Goal: Task Accomplishment & Management: Complete application form

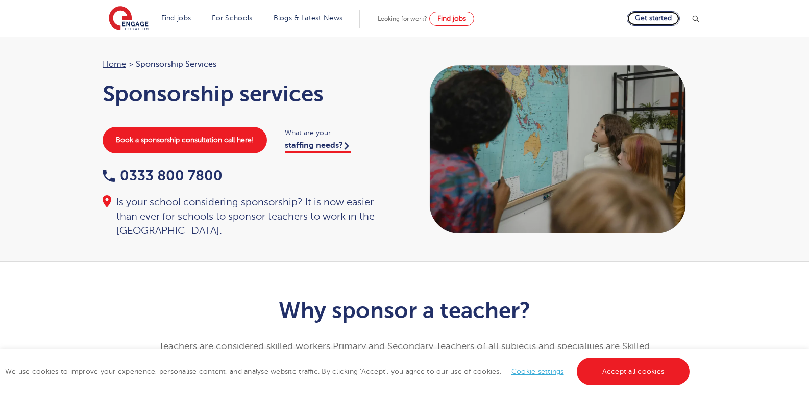
click at [660, 19] on link "Get started" at bounding box center [653, 18] width 53 height 15
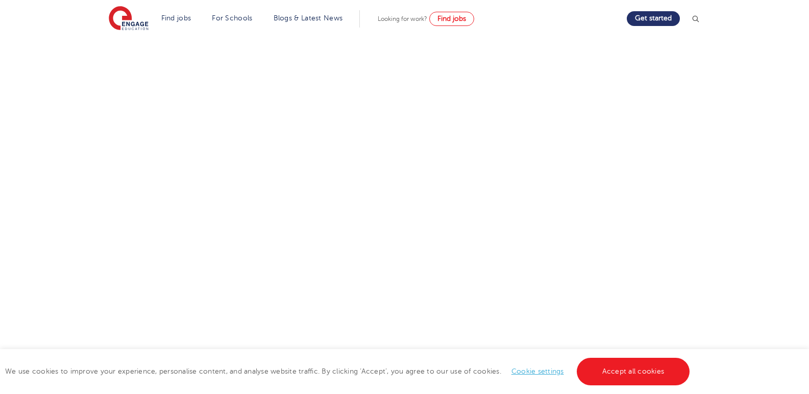
scroll to position [277, 0]
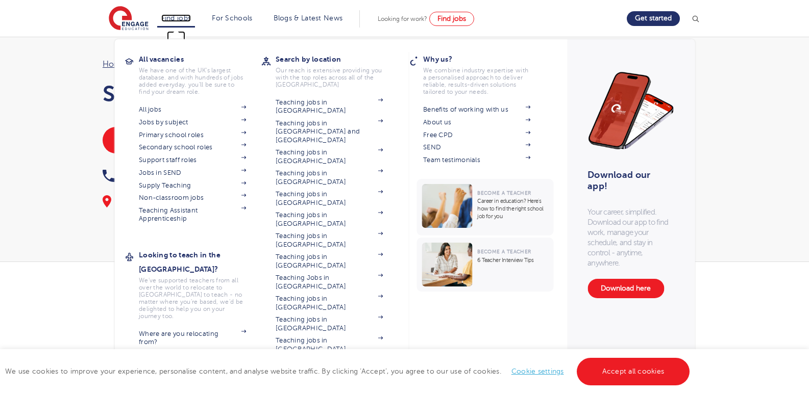
click at [184, 19] on link "Find jobs" at bounding box center [176, 18] width 30 height 8
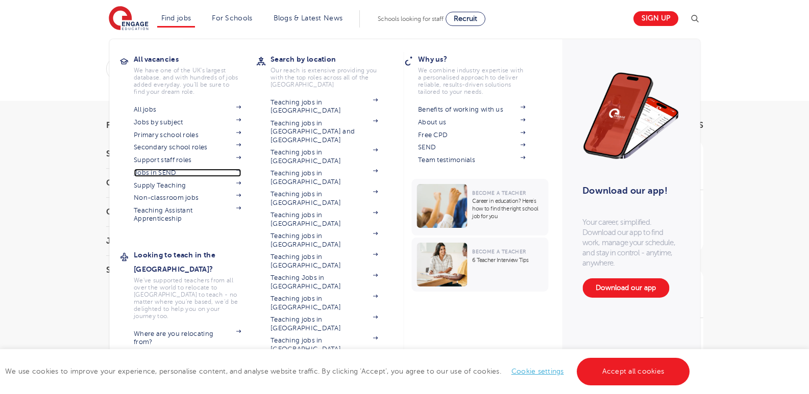
click at [173, 172] on link "Jobs in SEND" at bounding box center [187, 173] width 107 height 8
click at [158, 171] on link "Jobs in SEND" at bounding box center [187, 173] width 107 height 8
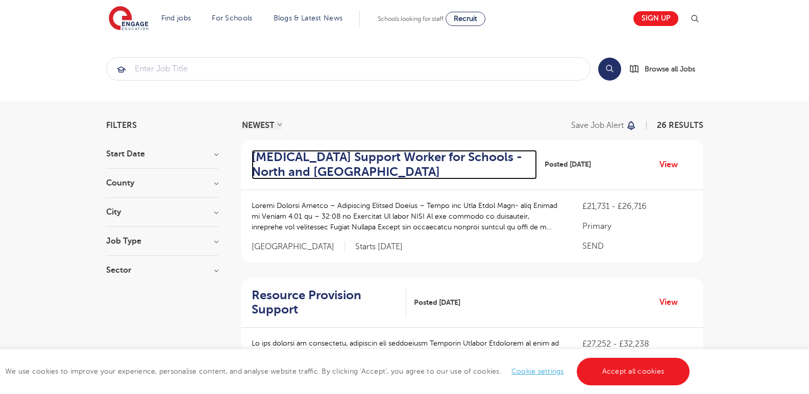
click at [272, 170] on h2 "Autism Support Worker for Schools - North and East Leeds" at bounding box center [390, 165] width 277 height 30
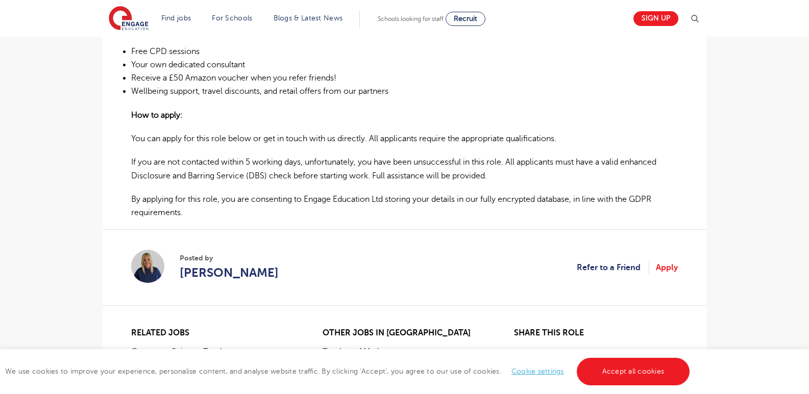
scroll to position [988, 0]
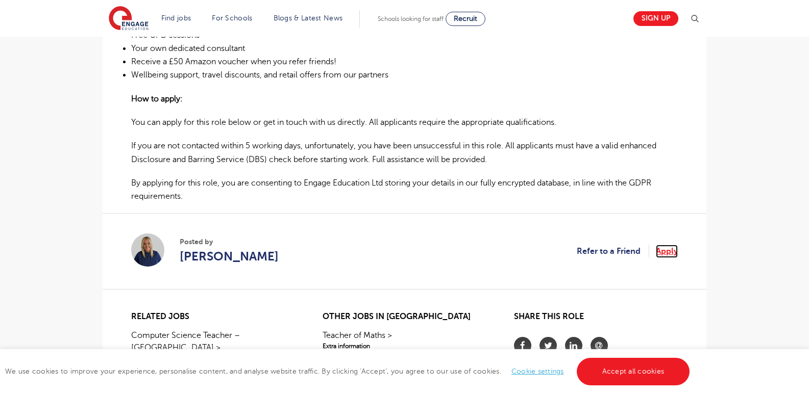
click at [669, 251] on link "Apply" at bounding box center [667, 251] width 22 height 13
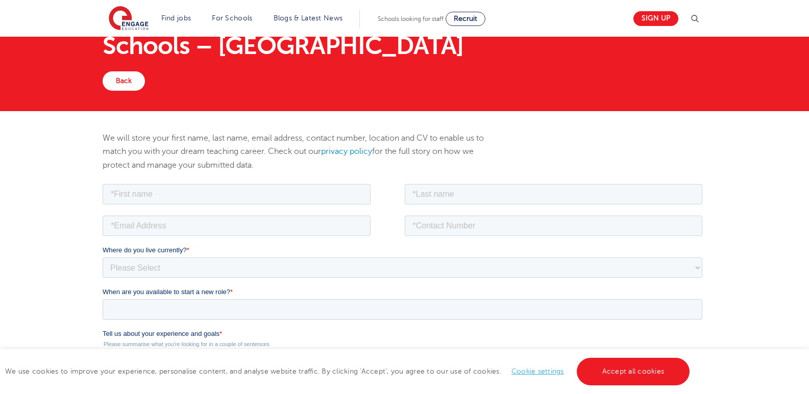
scroll to position [62, 0]
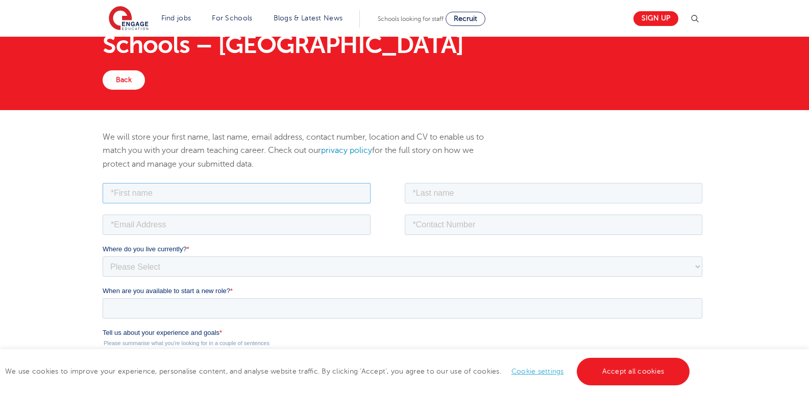
click at [285, 199] on input "text" at bounding box center [237, 193] width 268 height 20
type input "Sibahle"
type input "Sibisi"
type input "[EMAIL_ADDRESS][DOMAIN_NAME]"
click at [417, 226] on input "0842825557" at bounding box center [554, 224] width 298 height 20
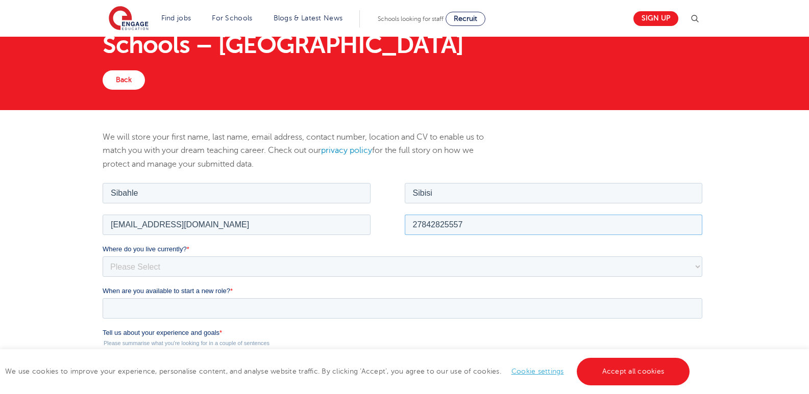
type input "27842825557"
click at [311, 265] on select "Please Select UK Canada Ireland Australia New Zealand Europe USA South Africa J…" at bounding box center [402, 266] width 599 height 20
select select "South Africa"
click at [103, 256] on select "Please Select UK Canada Ireland Australia New Zealand Europe USA South Africa J…" at bounding box center [402, 266] width 599 height 20
click at [207, 313] on select "Please Select I'm flexible! London Any city in England Greater London/Home Coun…" at bounding box center [402, 308] width 599 height 20
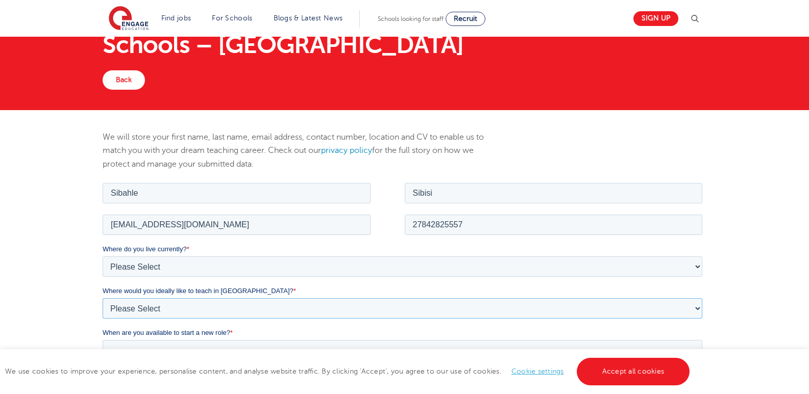
select select "Regional- with access to Public transport"
click at [103, 298] on select "Please Select I'm flexible! London Any city in England Greater London/Home Coun…" at bounding box center [402, 308] width 599 height 20
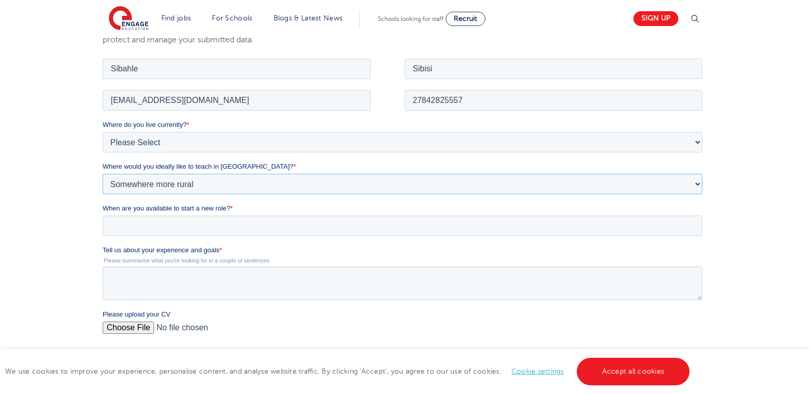
scroll to position [234, 0]
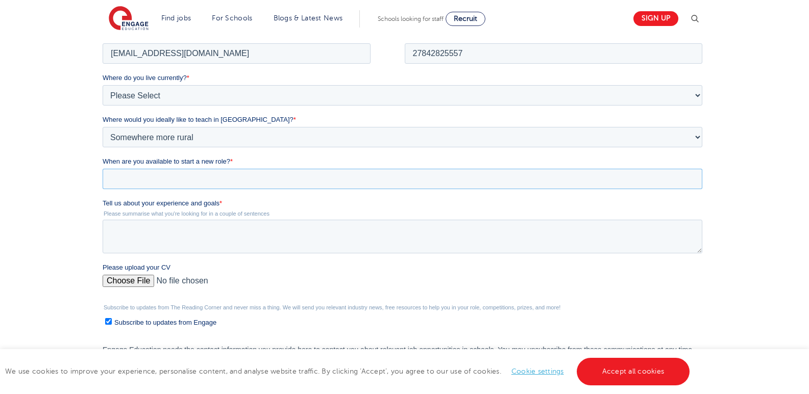
click at [258, 180] on input "When are you available to start a new role? *" at bounding box center [402, 178] width 599 height 20
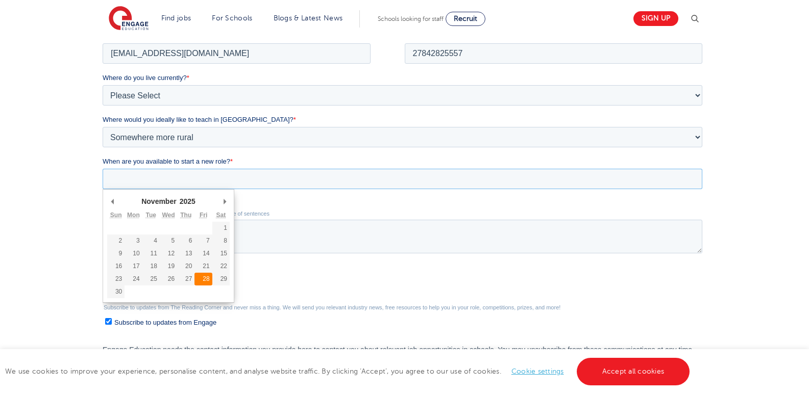
type div "2025-11-28"
type input "2025/11/28"
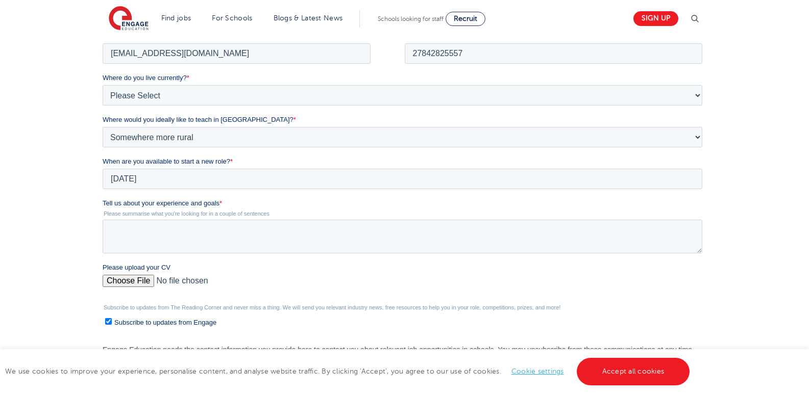
click at [122, 280] on input "Please upload your CV" at bounding box center [402, 284] width 599 height 20
type input "C:\fakepath\Miss [PERSON_NAME] CV 2025.docx"
click at [234, 241] on textarea "Tell us about your experience and goals *" at bounding box center [402, 236] width 599 height 34
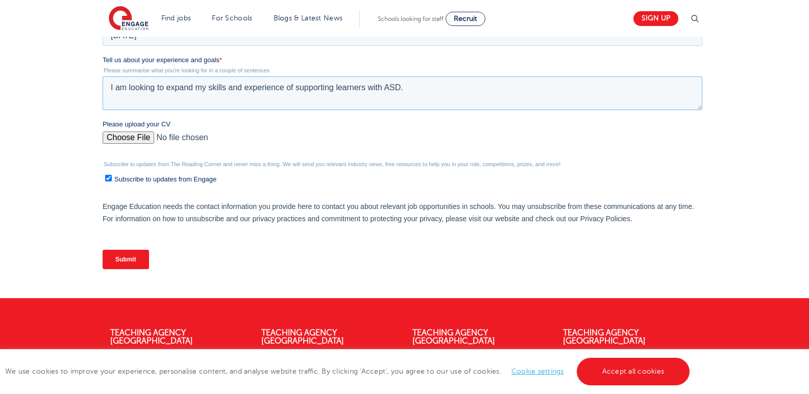
scroll to position [391, 0]
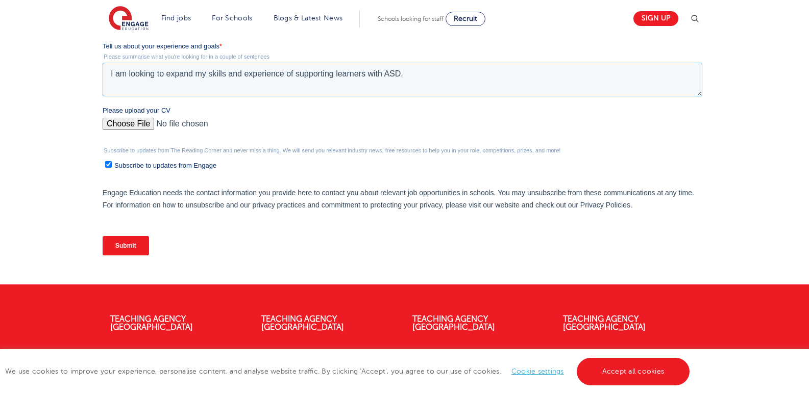
type textarea "I am looking to expand my skills and experience of supporting learners with ASD."
click at [116, 243] on input "Submit" at bounding box center [126, 245] width 46 height 19
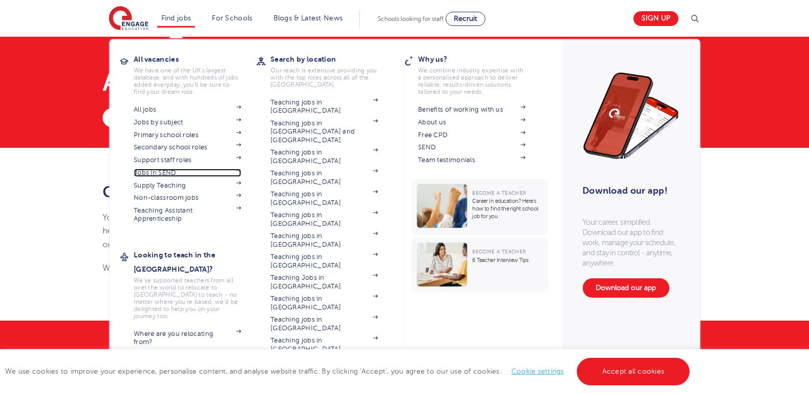
click at [171, 174] on link "Jobs in SEND" at bounding box center [187, 173] width 107 height 8
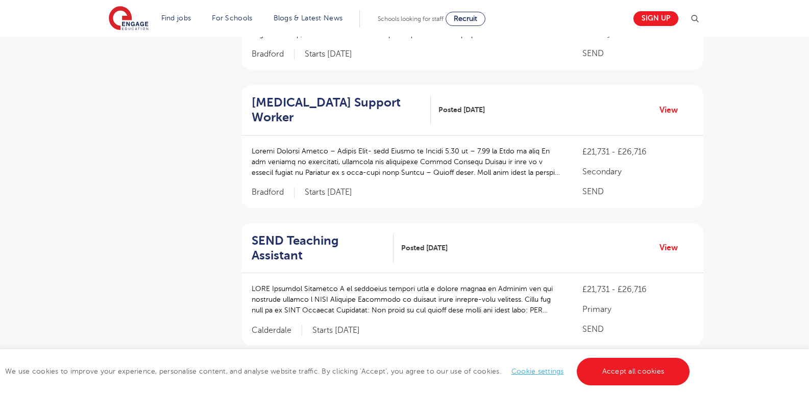
scroll to position [361, 0]
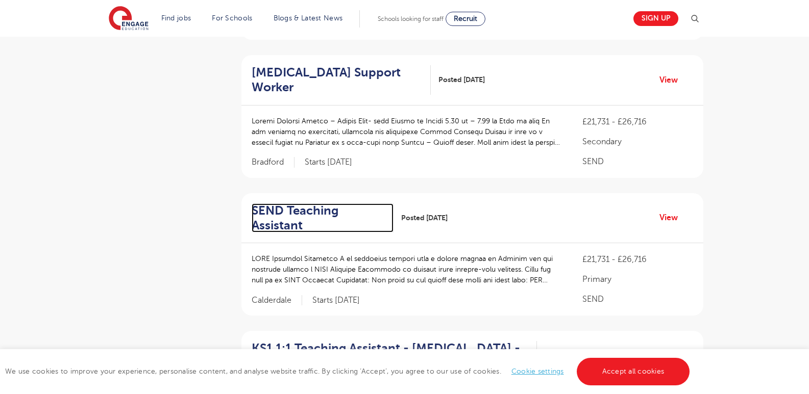
click at [359, 204] on h2 "SEND Teaching Assistant" at bounding box center [319, 219] width 134 height 30
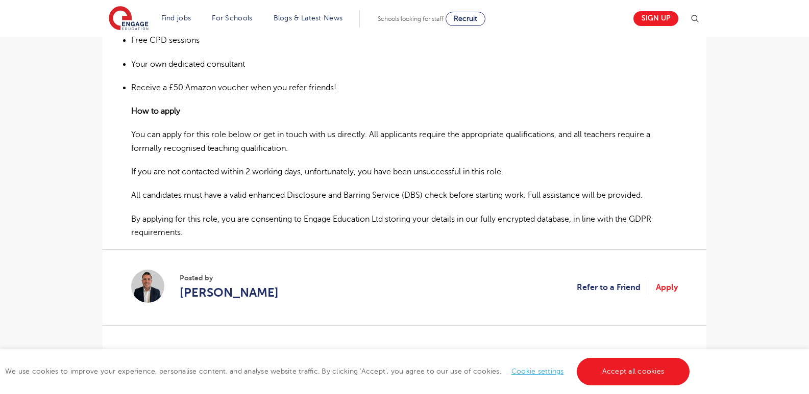
scroll to position [629, 0]
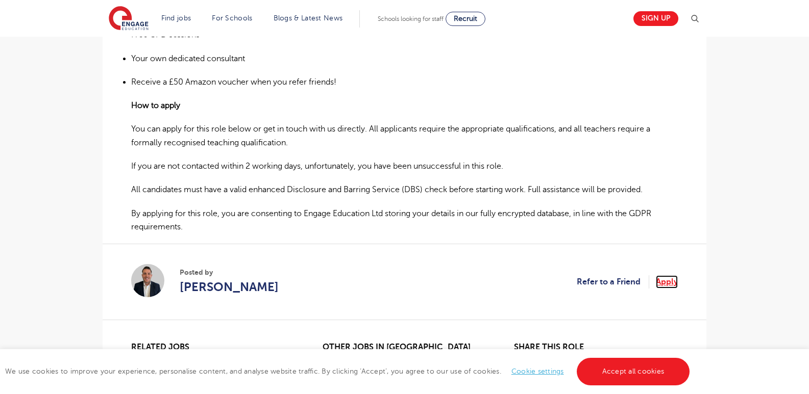
click at [669, 276] on link "Apply" at bounding box center [667, 282] width 22 height 13
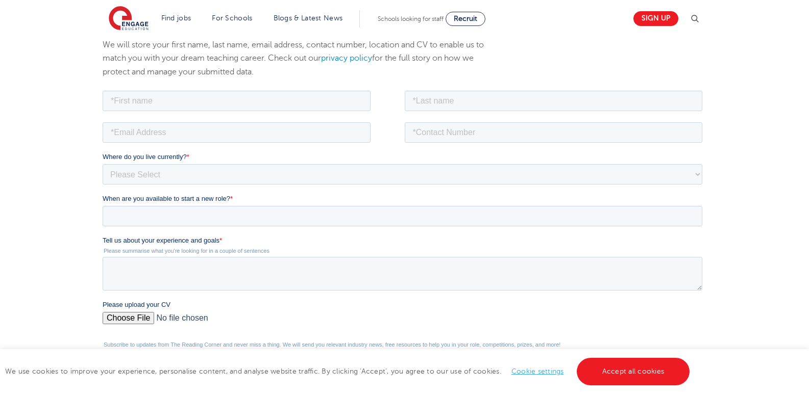
scroll to position [127, 0]
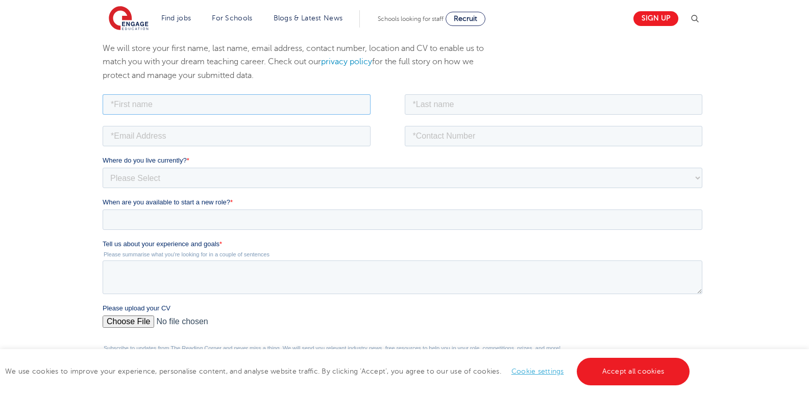
click at [292, 105] on input "text" at bounding box center [237, 104] width 268 height 20
type input "Sibahle"
type input "Sibisi"
type input "[EMAIL_ADDRESS][DOMAIN_NAME]"
click at [416, 135] on input "0842825557" at bounding box center [554, 136] width 298 height 20
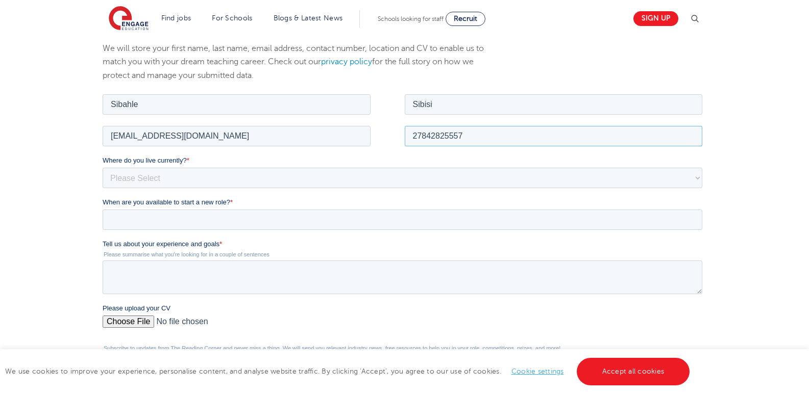
type input "27842825557"
click at [308, 180] on select "Please Select UK Canada Ireland Australia New Zealand Europe USA South Africa J…" at bounding box center [402, 177] width 599 height 20
select select "South Africa"
click at [103, 167] on select "Please Select UK Canada Ireland Australia New Zealand Europe USA South Africa J…" at bounding box center [402, 177] width 599 height 20
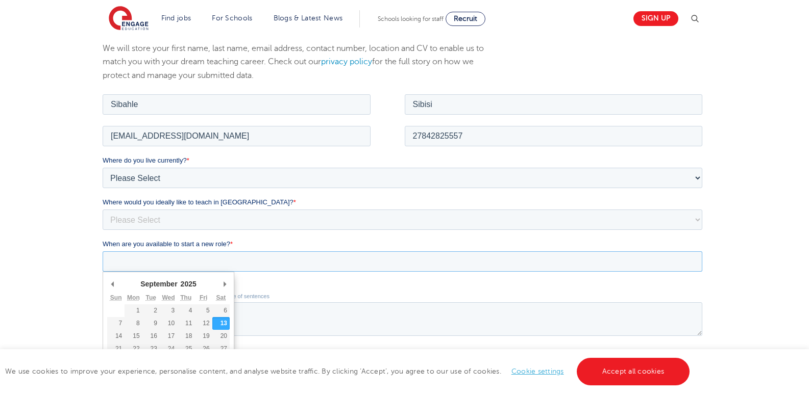
click at [240, 261] on input "When are you available to start a new role? *" at bounding box center [402, 261] width 599 height 20
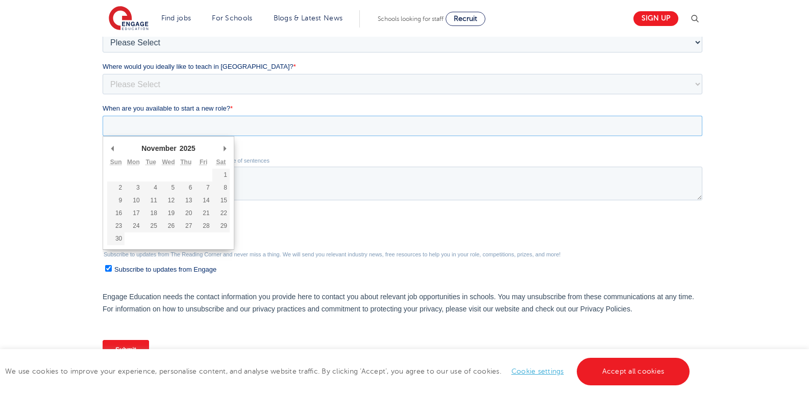
scroll to position [287, 0]
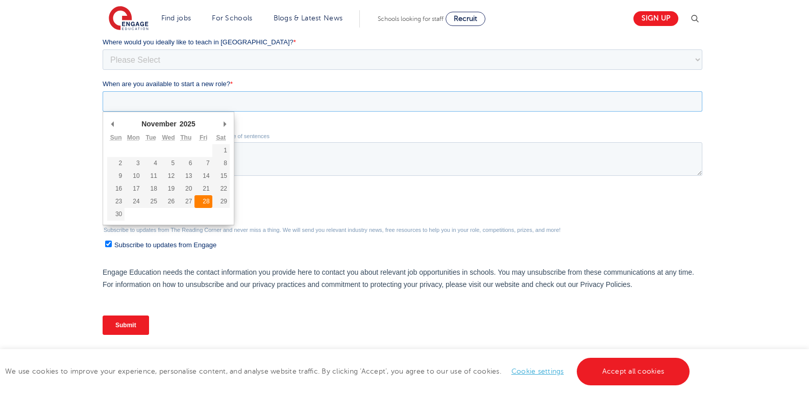
type div "2025-11-28"
type input "2025/11/28"
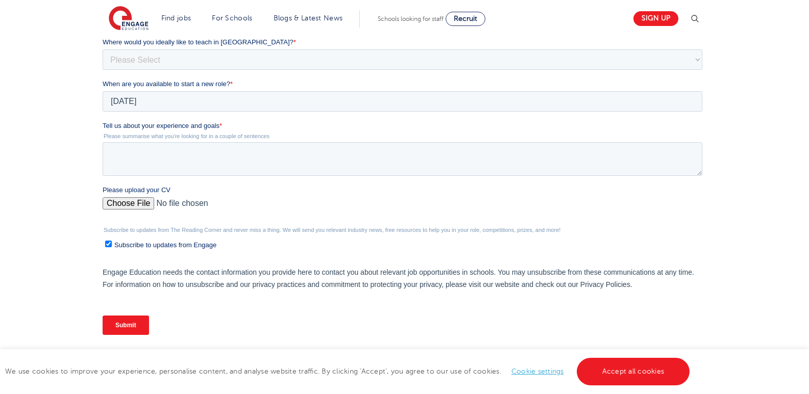
click at [134, 205] on input "Please upload your CV" at bounding box center [402, 207] width 599 height 20
type input "C:\fakepath\Miss [PERSON_NAME] CV 2025.docx"
drag, startPoint x: 270, startPoint y: 136, endPoint x: 176, endPoint y: 138, distance: 93.9
click at [176, 138] on legend "Please summarise what you're looking for in a couple of sentences" at bounding box center [405, 136] width 604 height 6
drag, startPoint x: 105, startPoint y: 131, endPoint x: 136, endPoint y: 136, distance: 31.5
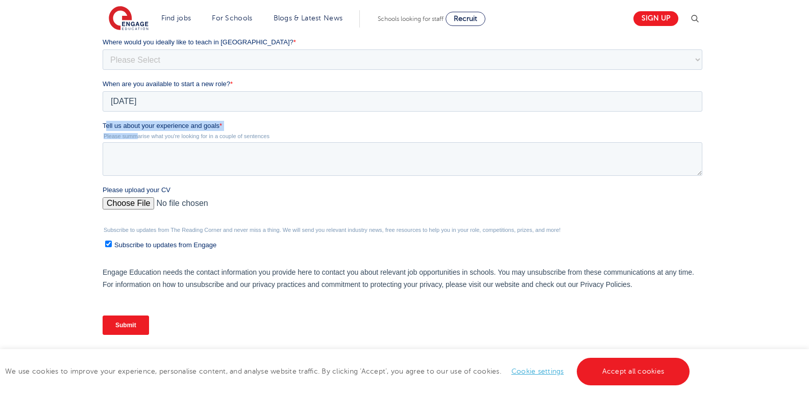
click at [136, 136] on div "Tell us about your experience and goals * Please summarise what you're looking …" at bounding box center [405, 148] width 604 height 55
click at [273, 131] on label "Tell us about your experience and goals *" at bounding box center [405, 126] width 604 height 10
click at [273, 142] on textarea "Tell us about your experience and goals *" at bounding box center [402, 159] width 599 height 34
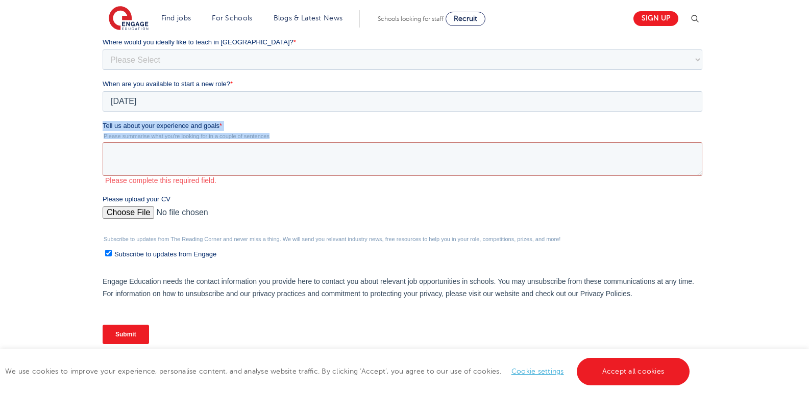
drag, startPoint x: 272, startPoint y: 135, endPoint x: 204, endPoint y: 59, distance: 102.6
click at [103, 127] on html "Job Position Job Sector Job ID Job Number Job Owner Sibahle Sibisi sibisisibahl…" at bounding box center [405, 147] width 604 height 430
copy div "Tell us about your experience and goals * Please summarise what you're looking …"
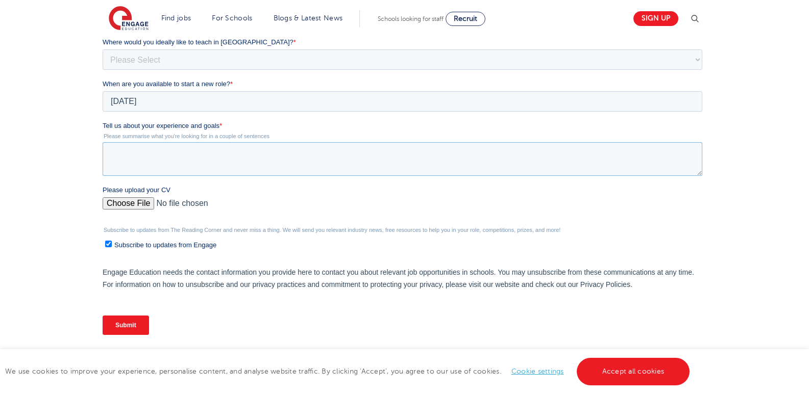
paste textarea "I have over five years’ experience supporting children with [MEDICAL_DATA] (ASD…"
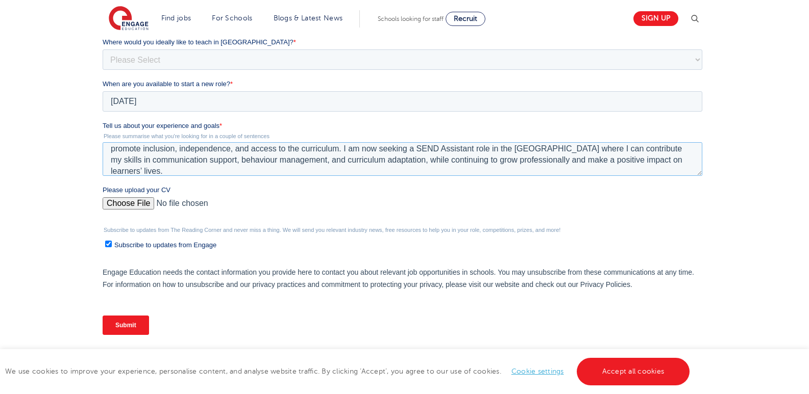
scroll to position [0, 0]
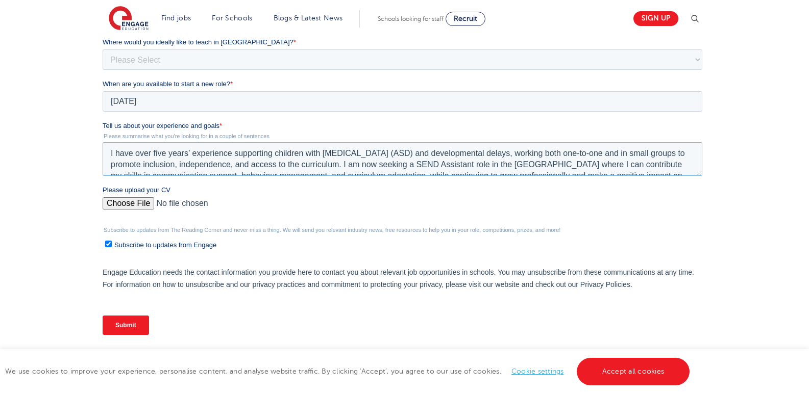
type textarea "I have over five years’ experience supporting children with [MEDICAL_DATA] (ASD…"
click at [141, 326] on input "Submit" at bounding box center [126, 325] width 46 height 19
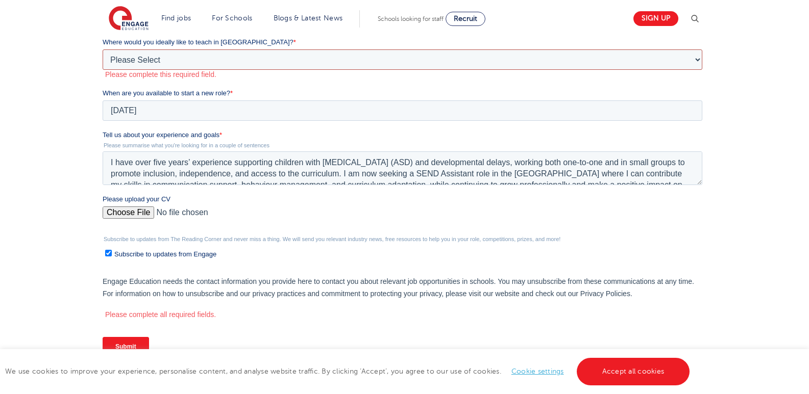
click at [187, 51] on select "Please Select I'm flexible! [GEOGRAPHIC_DATA] Any city in [GEOGRAPHIC_DATA] [GE…" at bounding box center [402, 59] width 599 height 20
select select "Urban-Other"
click at [103, 70] on select "Please Select I'm flexible! [GEOGRAPHIC_DATA] Any city in [GEOGRAPHIC_DATA] [GE…" at bounding box center [402, 59] width 599 height 20
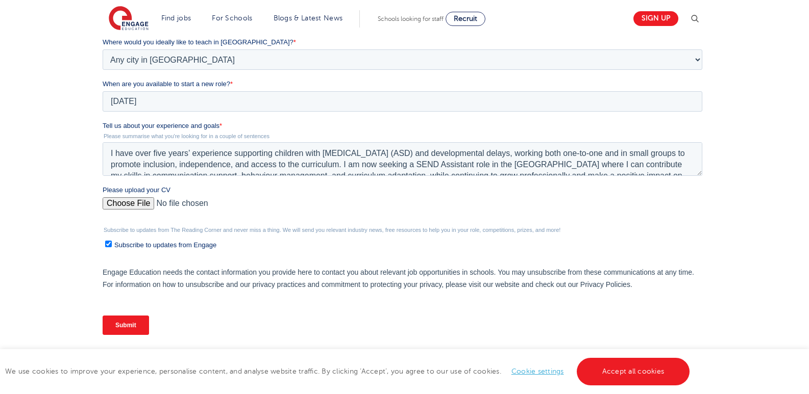
click at [127, 330] on input "Submit" at bounding box center [126, 325] width 46 height 19
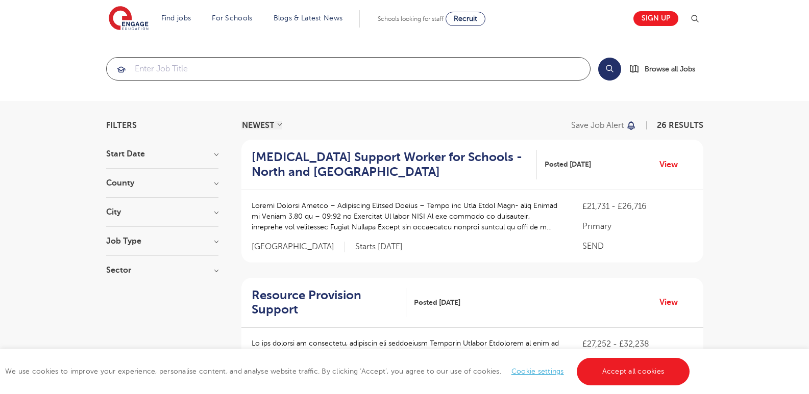
click at [187, 73] on input "search" at bounding box center [348, 69] width 483 height 22
click at [213, 182] on h3 "County" at bounding box center [162, 183] width 112 height 8
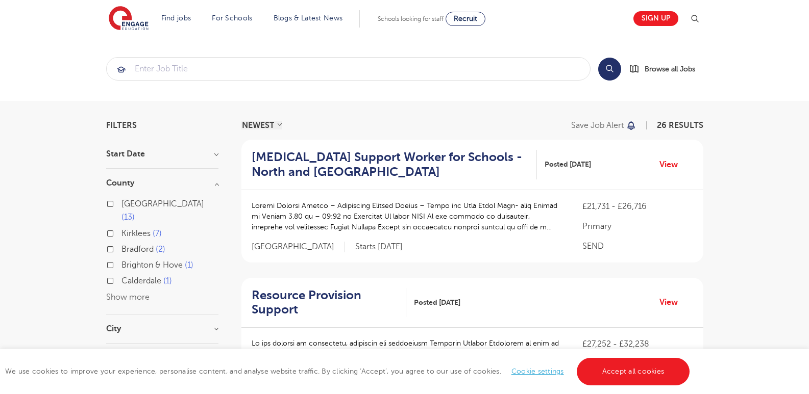
click at [138, 293] on button "Show more" at bounding box center [127, 297] width 43 height 9
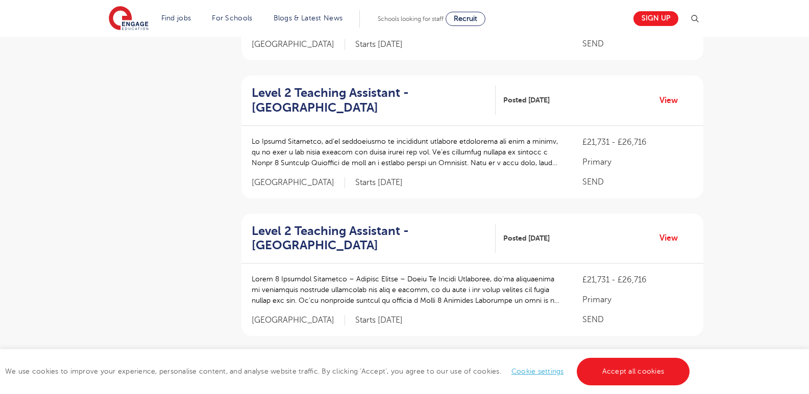
scroll to position [757, 0]
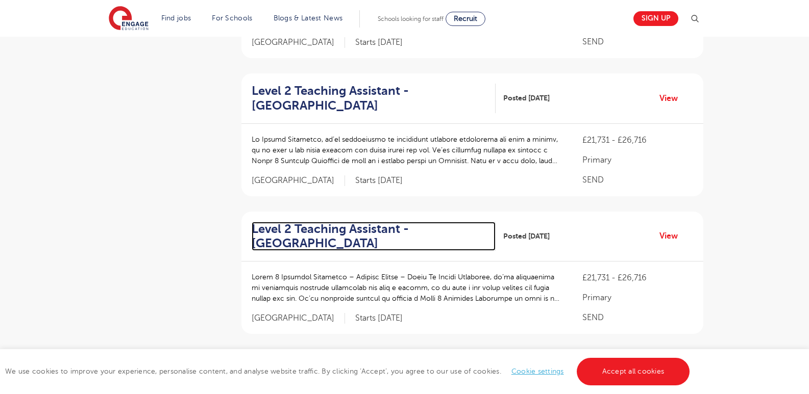
click at [382, 222] on h2 "Level 2 Teaching Assistant - Leeds" at bounding box center [370, 237] width 236 height 30
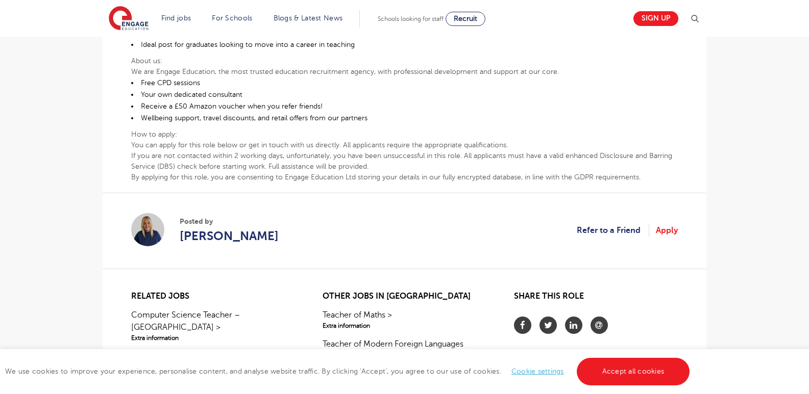
scroll to position [476, 0]
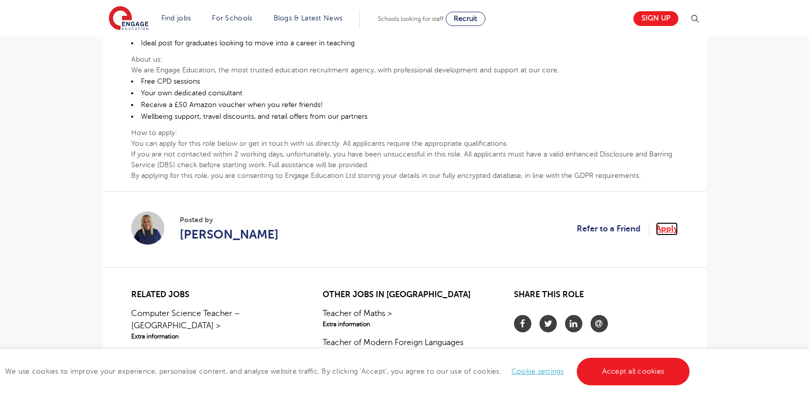
click at [663, 222] on link "Apply" at bounding box center [667, 228] width 22 height 13
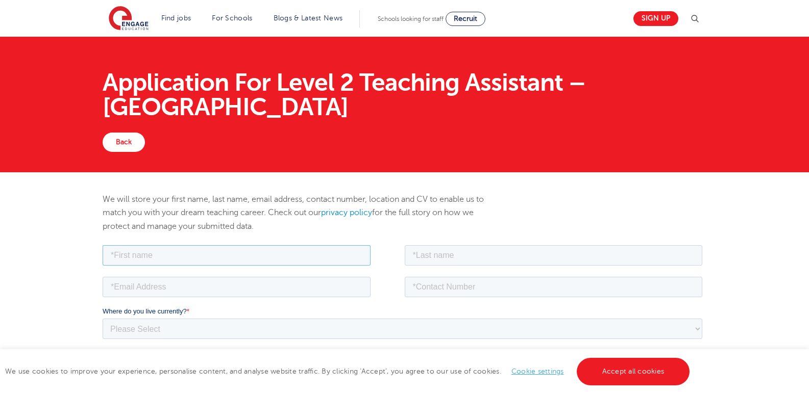
click at [208, 257] on input "text" at bounding box center [237, 255] width 268 height 20
type input "Sibahle"
type input "Sibisi"
type input "[EMAIL_ADDRESS][DOMAIN_NAME]"
click at [419, 287] on input "0842825557" at bounding box center [554, 287] width 298 height 20
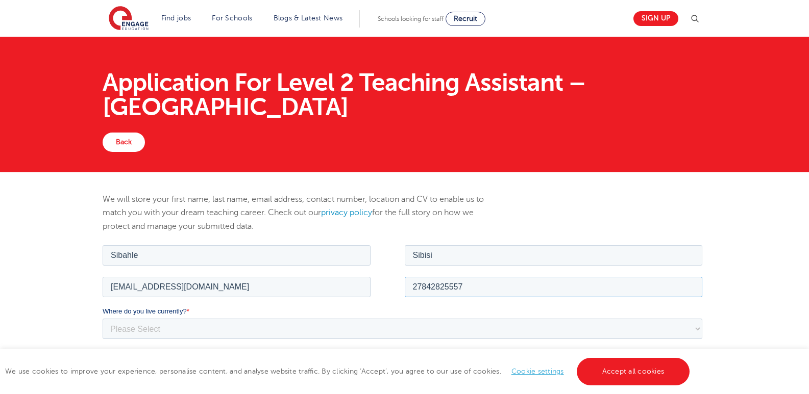
type input "27842825557"
click at [382, 320] on select "Please Select [GEOGRAPHIC_DATA] [GEOGRAPHIC_DATA] [GEOGRAPHIC_DATA] [GEOGRAPHIC…" at bounding box center [402, 328] width 599 height 20
select select "[GEOGRAPHIC_DATA]"
click at [103, 318] on select "Please Select [GEOGRAPHIC_DATA] [GEOGRAPHIC_DATA] [GEOGRAPHIC_DATA] [GEOGRAPHIC…" at bounding box center [402, 328] width 599 height 20
click at [183, 360] on select "Please Select I'm flexible! [GEOGRAPHIC_DATA] Any city in [GEOGRAPHIC_DATA] [GE…" at bounding box center [402, 370] width 599 height 20
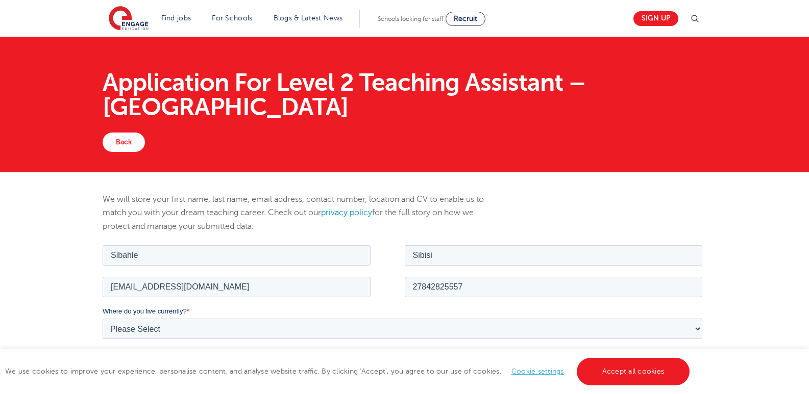
select select "Urban-Other"
click at [103, 360] on select "Please Select I'm flexible! [GEOGRAPHIC_DATA] Any city in [GEOGRAPHIC_DATA] [GE…" at bounding box center [402, 370] width 599 height 20
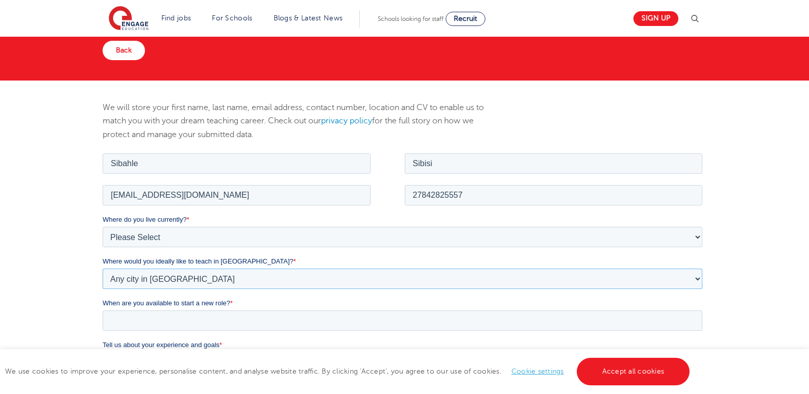
scroll to position [163, 0]
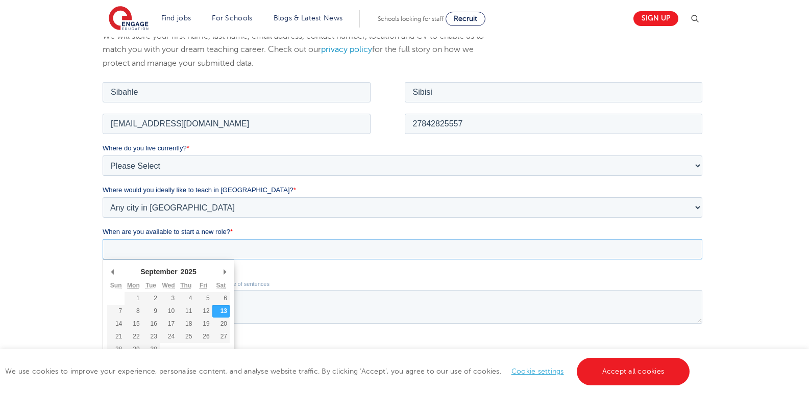
click at [283, 245] on input "When are you available to start a new role? *" at bounding box center [402, 249] width 599 height 20
type div "[DATE]"
type input "[DATE]"
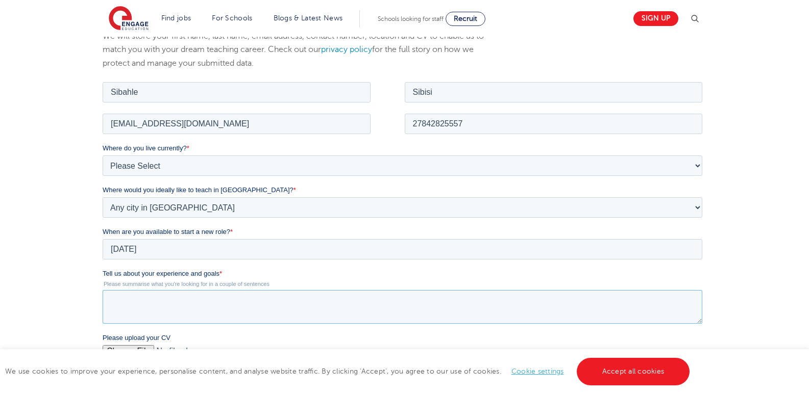
paste textarea "I have over five years’ experience supporting children with [MEDICAL_DATA] (ASD…"
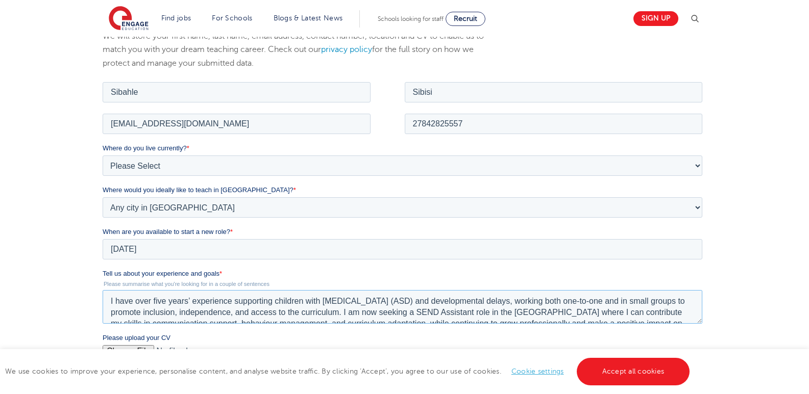
scroll to position [16, 0]
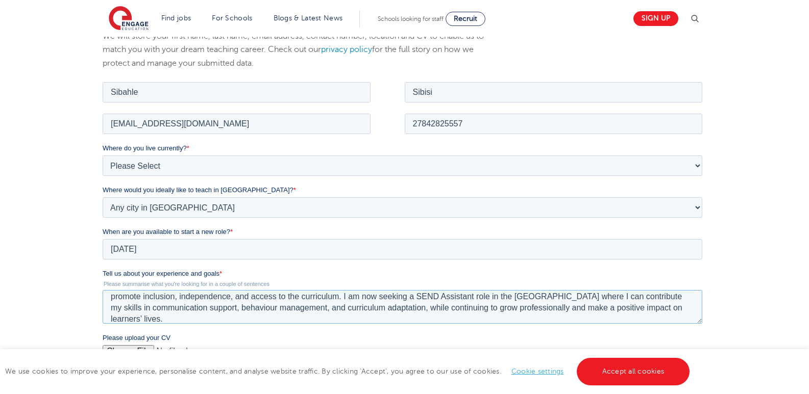
type textarea "I have over five years’ experience supporting children with [MEDICAL_DATA] (ASD…"
click at [149, 353] on input "Please upload your CV" at bounding box center [402, 355] width 599 height 20
type input "C:\fakepath\Miss [PERSON_NAME] CV 2025.docx"
